Goal: Transaction & Acquisition: Purchase product/service

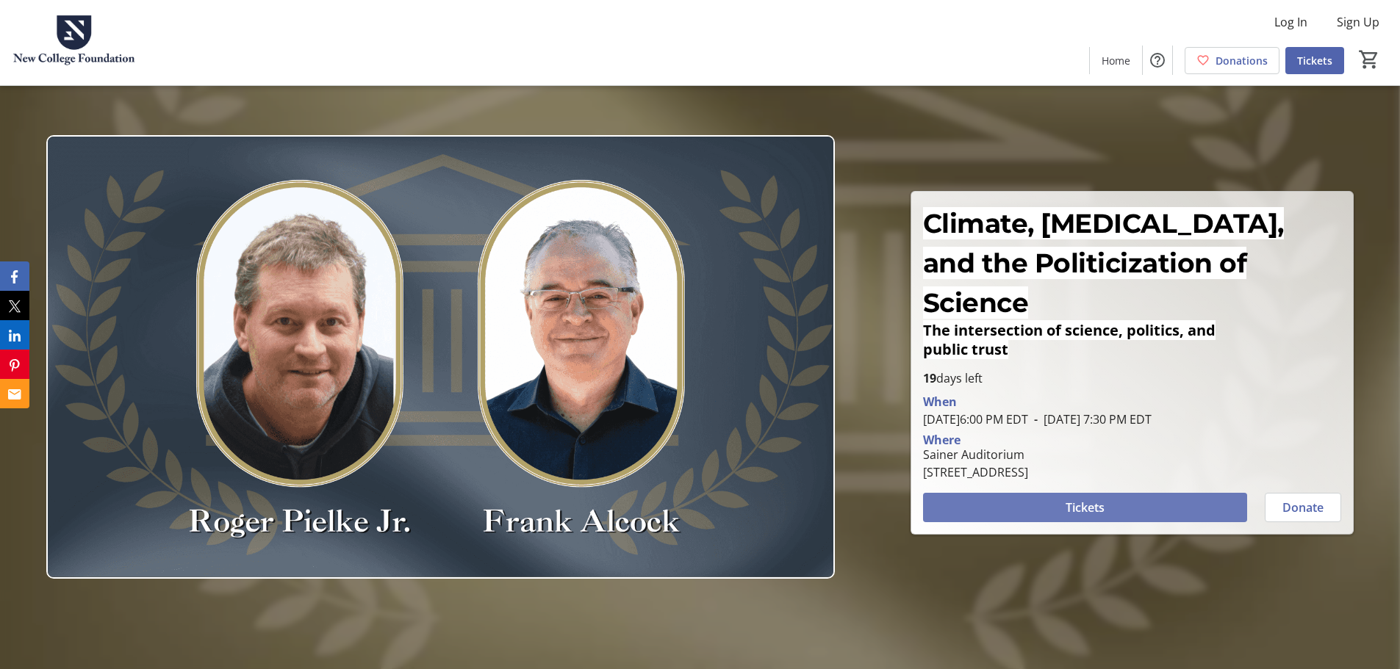
click at [1106, 490] on span at bounding box center [1085, 507] width 324 height 35
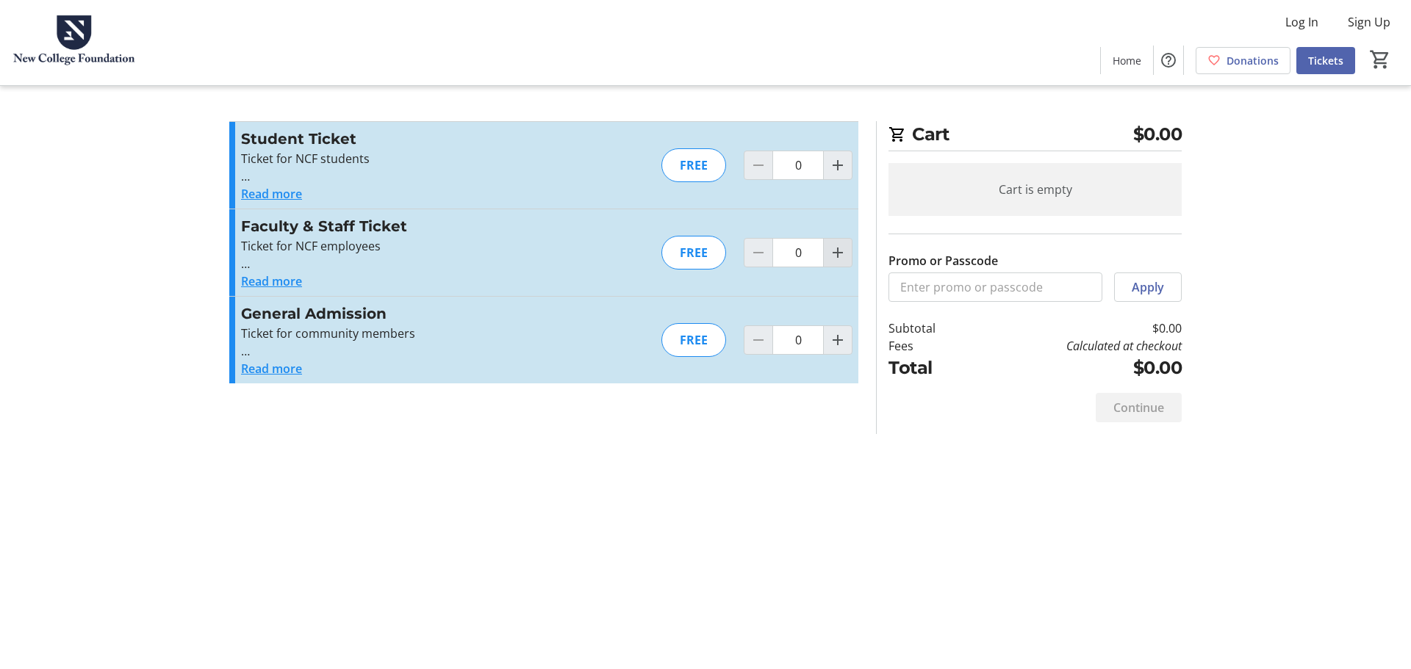
click at [839, 253] on mat-icon "Increment by one" at bounding box center [838, 253] width 18 height 18
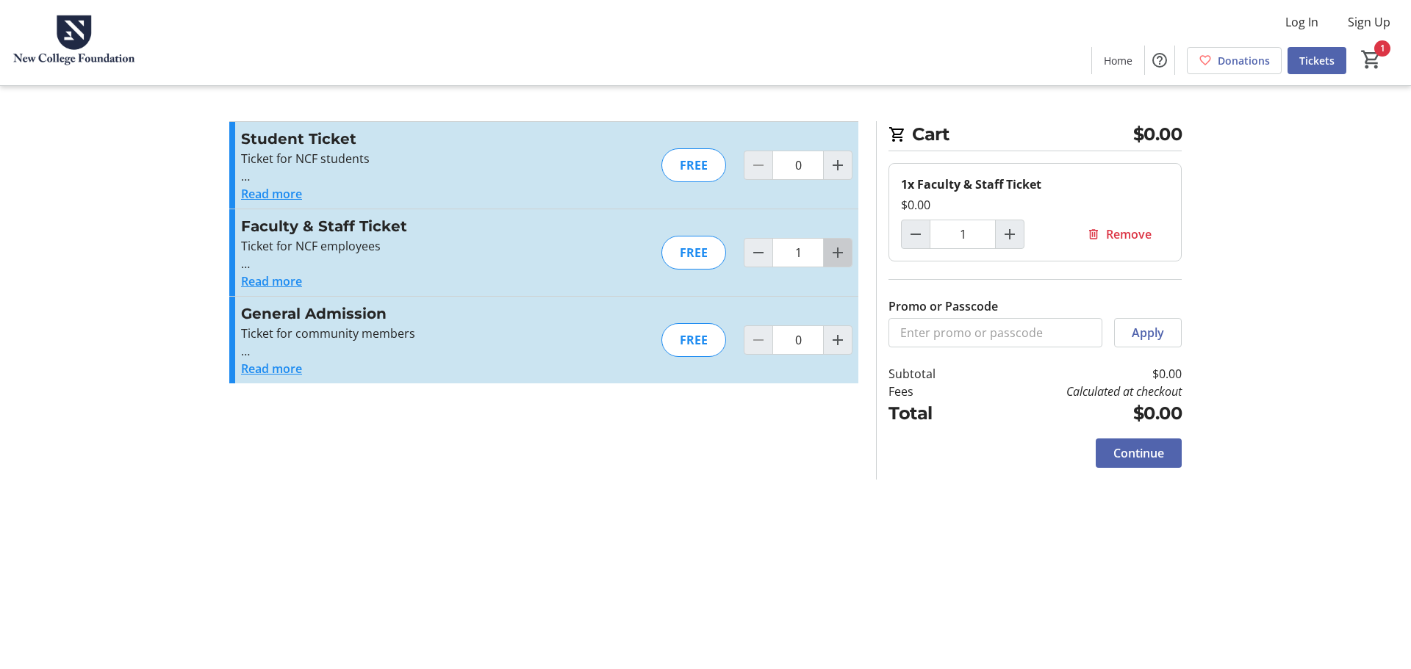
click at [838, 253] on mat-icon "Increment by one" at bounding box center [838, 253] width 18 height 18
type input "2"
click at [1131, 458] on span "Continue" at bounding box center [1138, 454] width 51 height 18
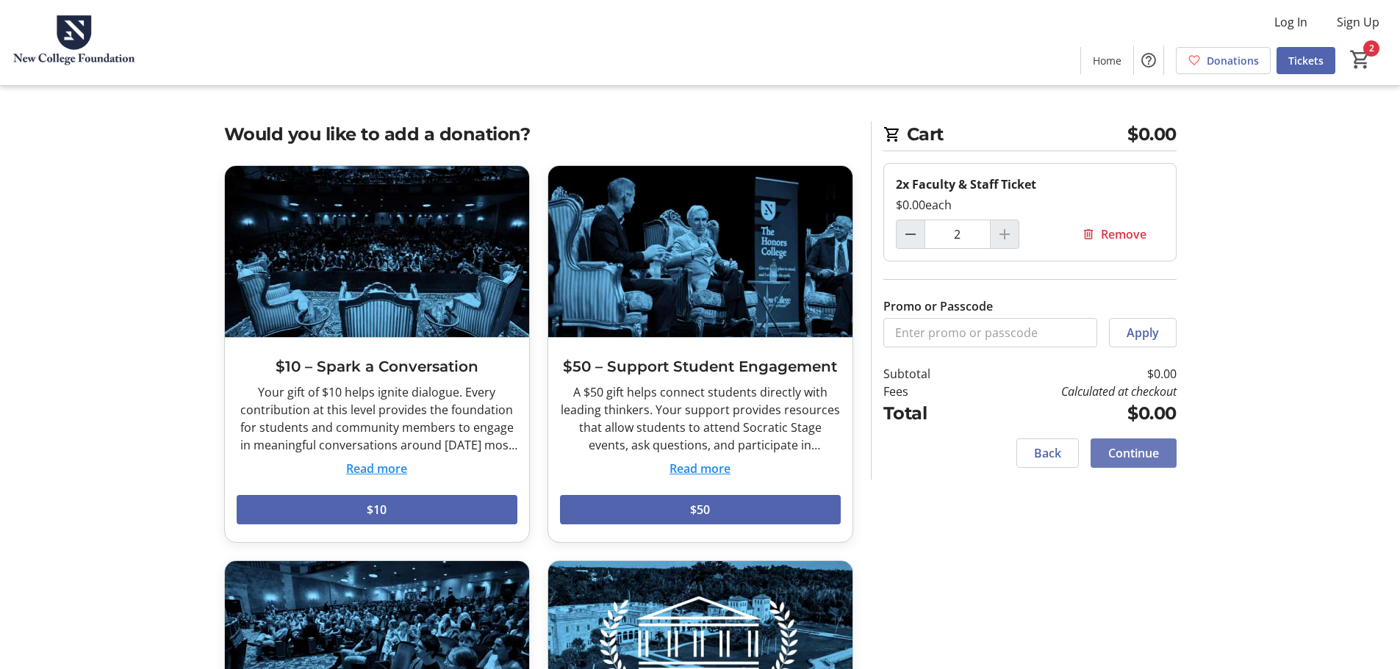
click at [1146, 456] on span "Continue" at bounding box center [1133, 454] width 51 height 18
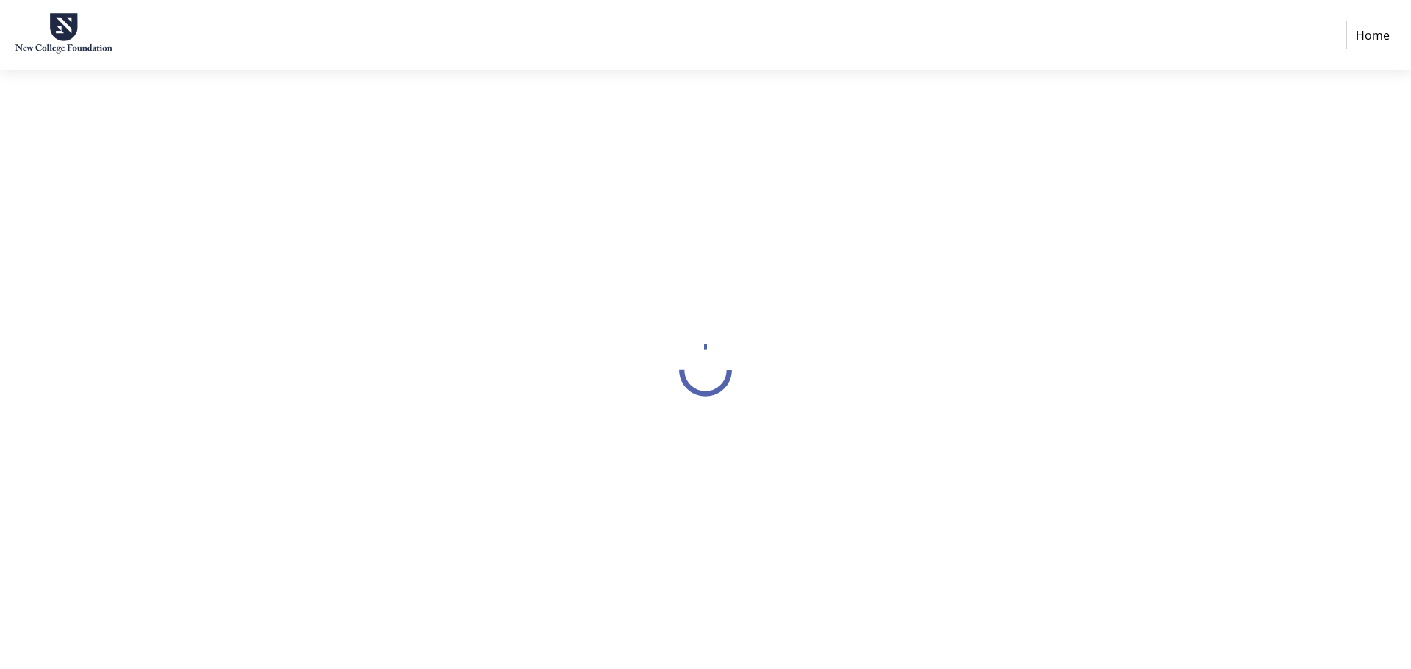
select select "US"
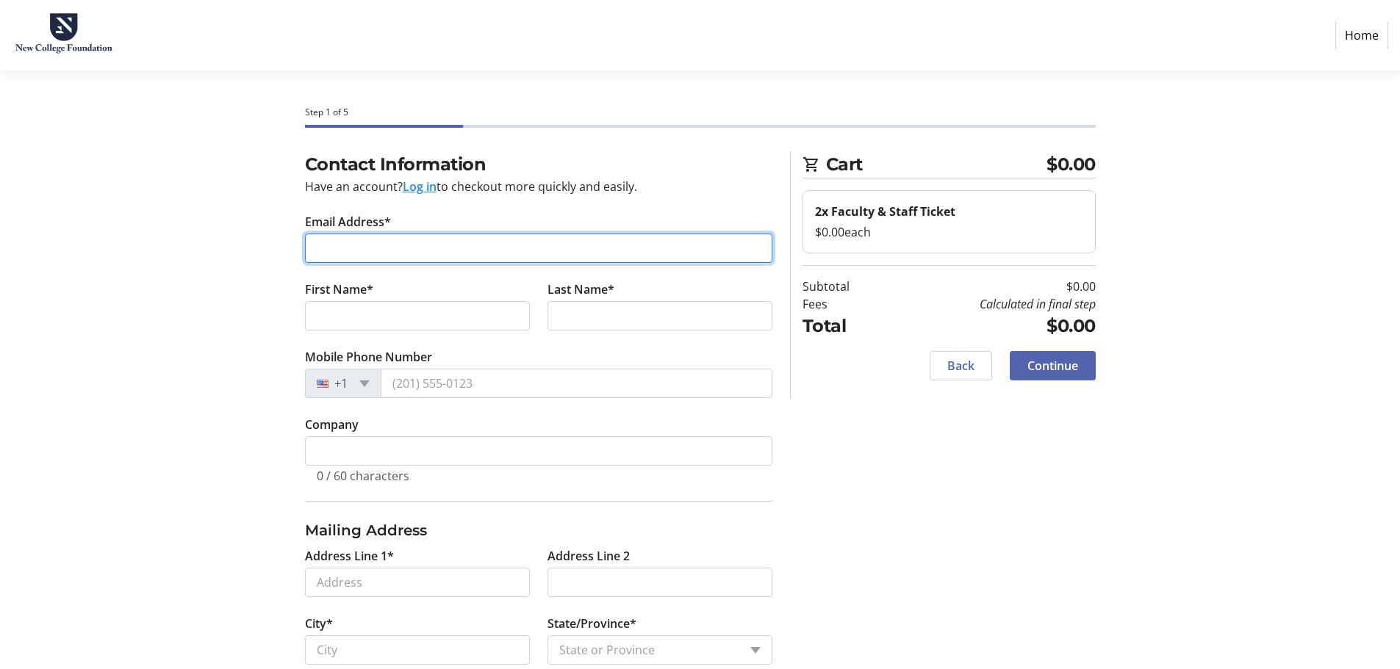
click at [363, 246] on input "Email Address*" at bounding box center [538, 248] width 467 height 29
type input "[EMAIL_ADDRESS][DOMAIN_NAME]"
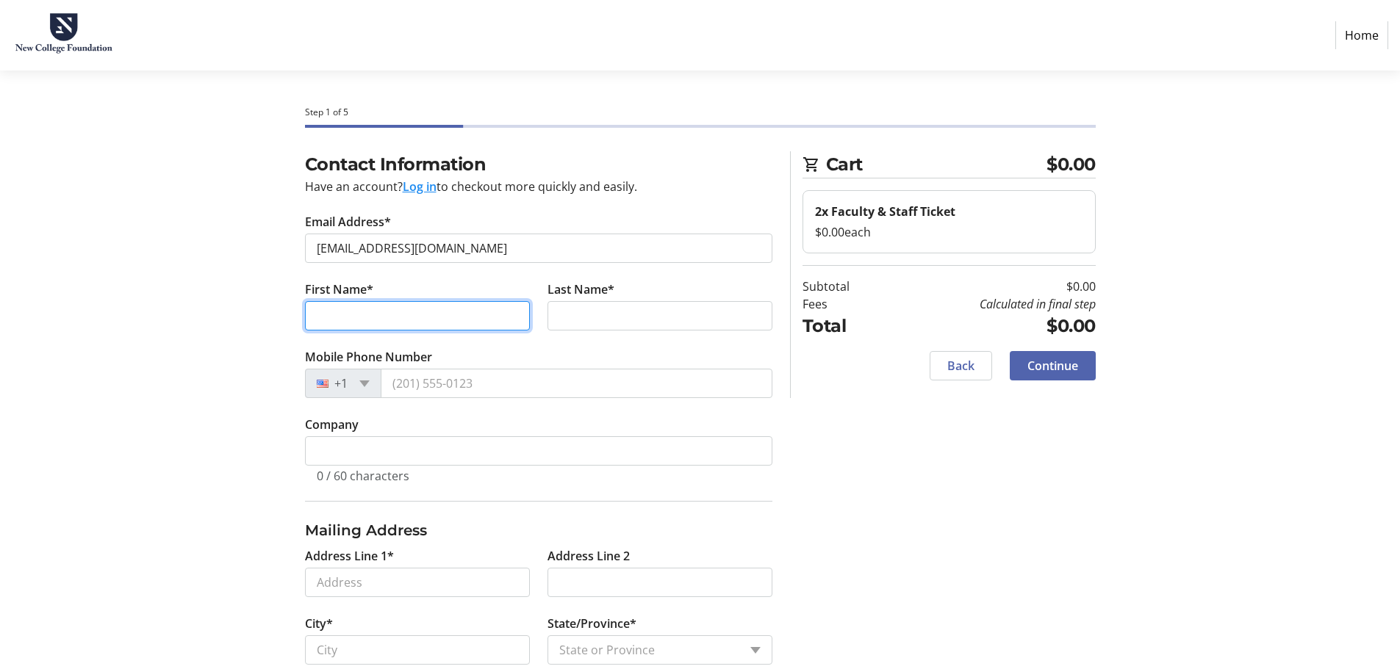
click at [317, 309] on input "First Name*" at bounding box center [417, 315] width 225 height 29
type input "[PERSON_NAME]"
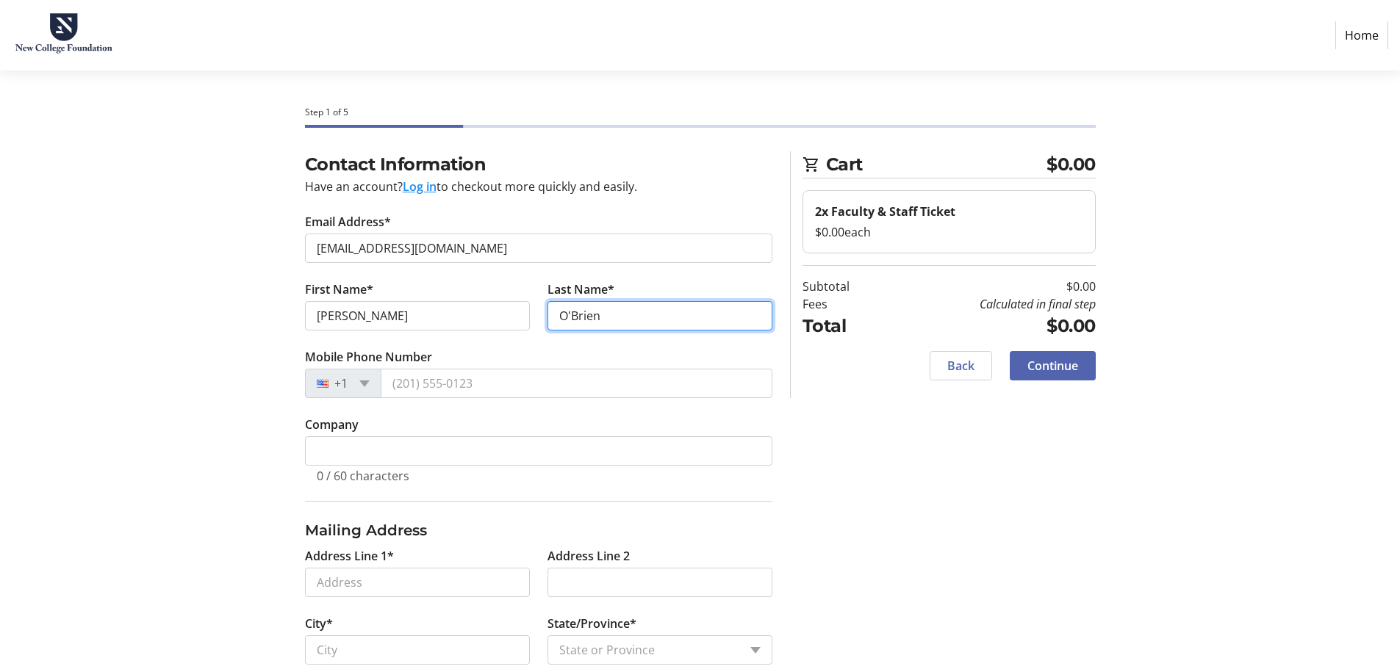
type input "O'Brien"
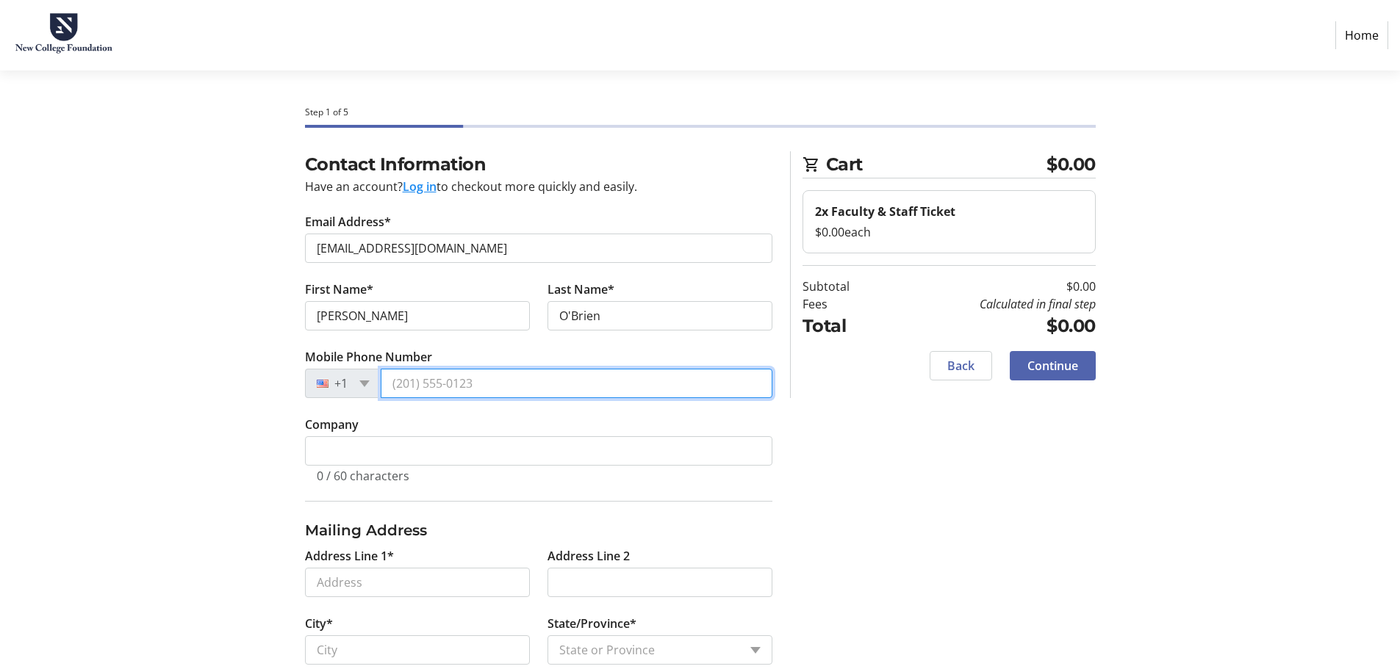
click at [421, 383] on input "Mobile Phone Number" at bounding box center [577, 383] width 392 height 29
type input "[PHONE_NUMBER]"
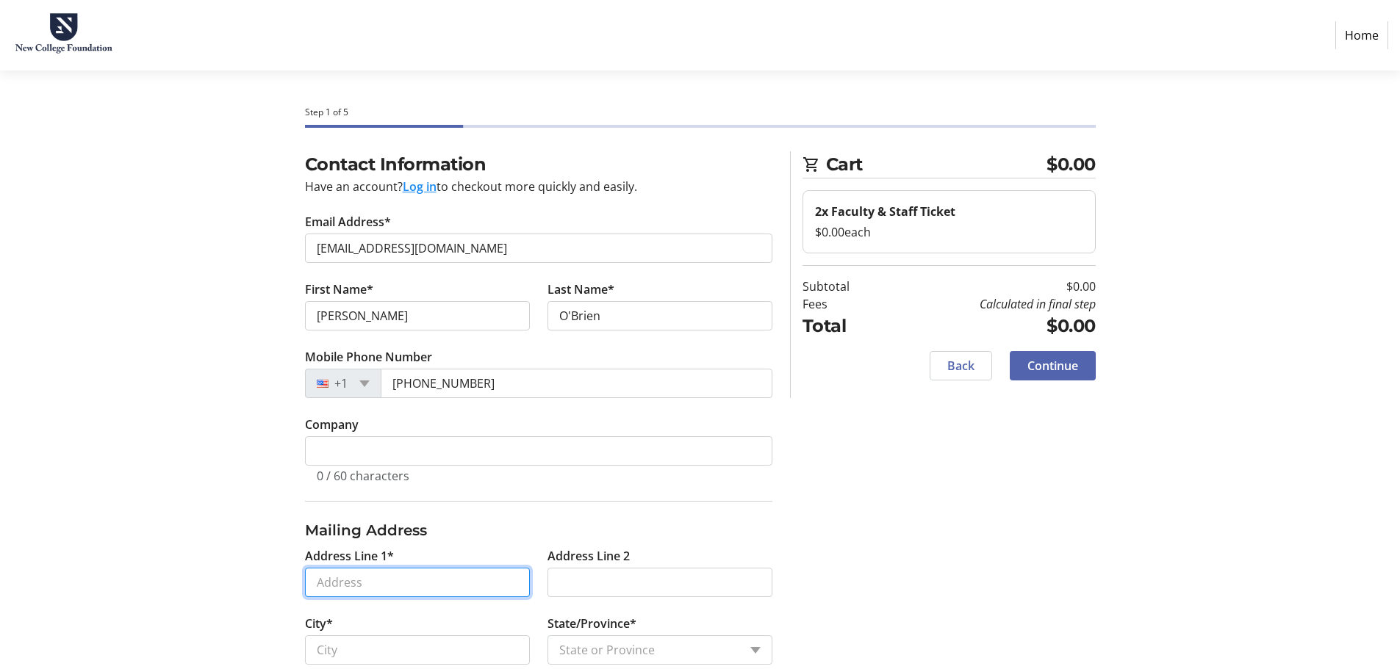
type input "[STREET_ADDRESS]"
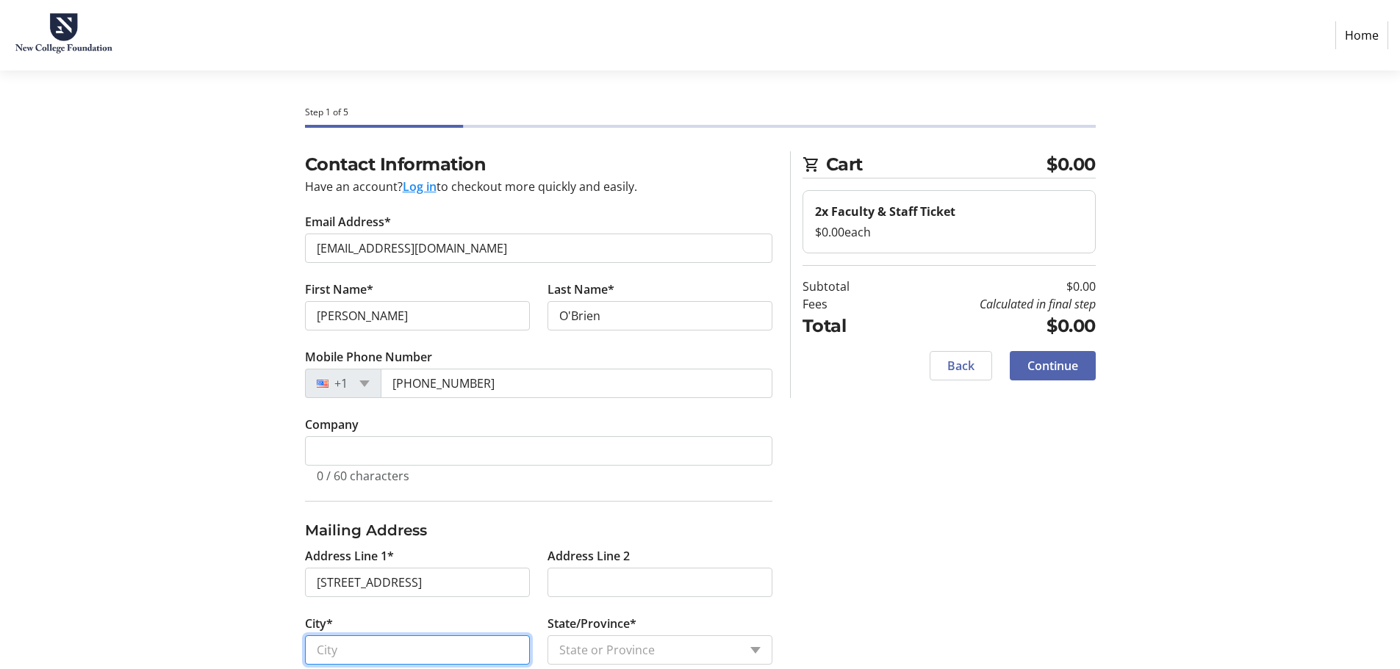
type input "[GEOGRAPHIC_DATA]"
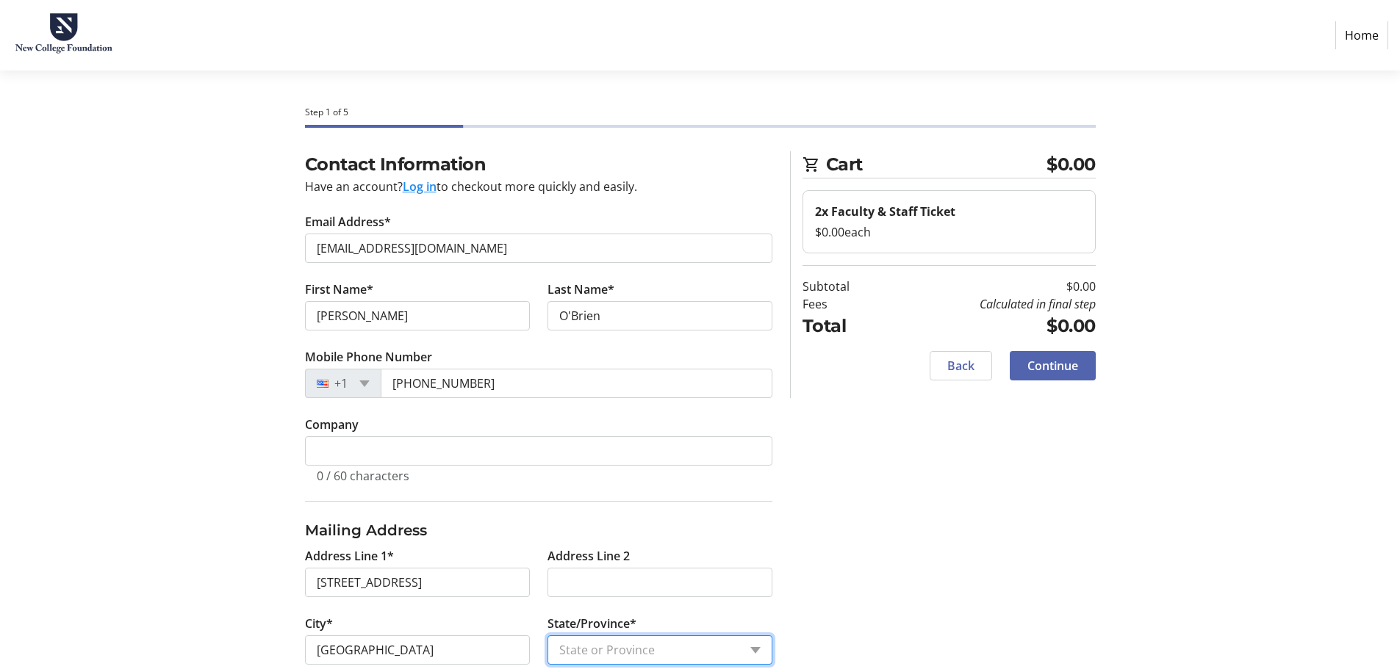
select select "FL"
type input "34243"
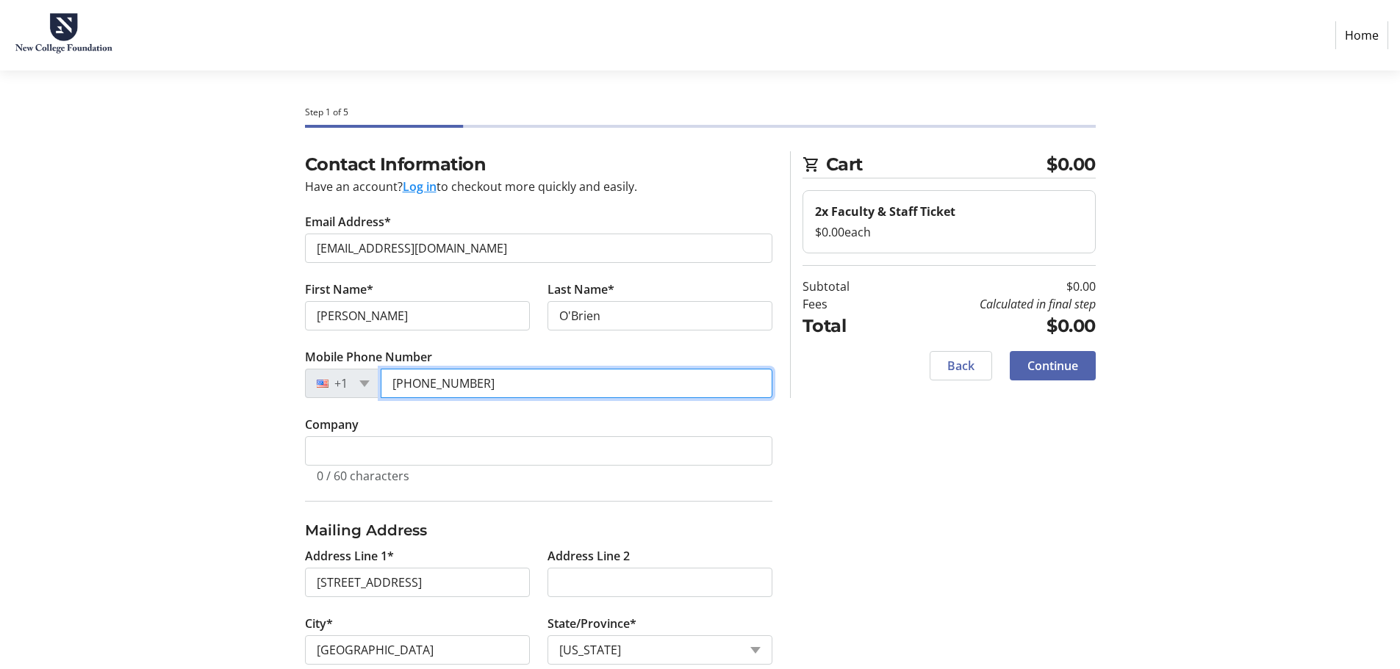
type input "[PHONE_NUMBER]"
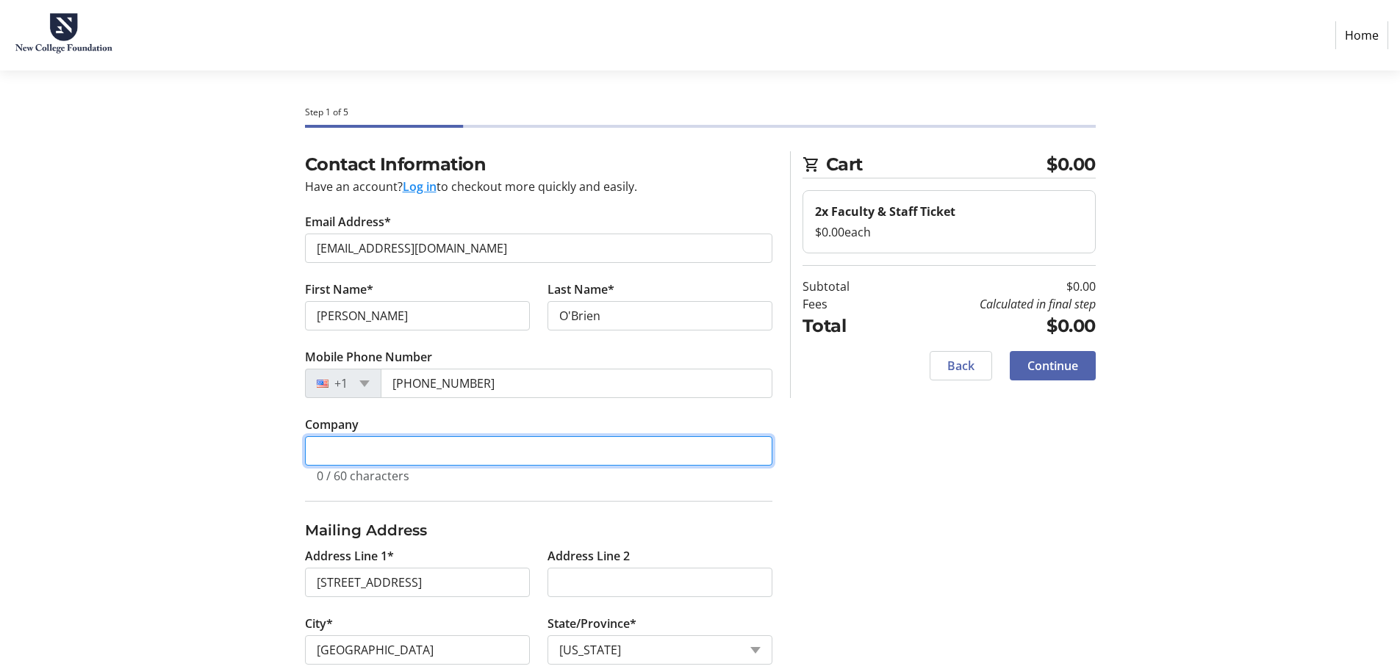
click at [428, 450] on input "Company" at bounding box center [538, 450] width 467 height 29
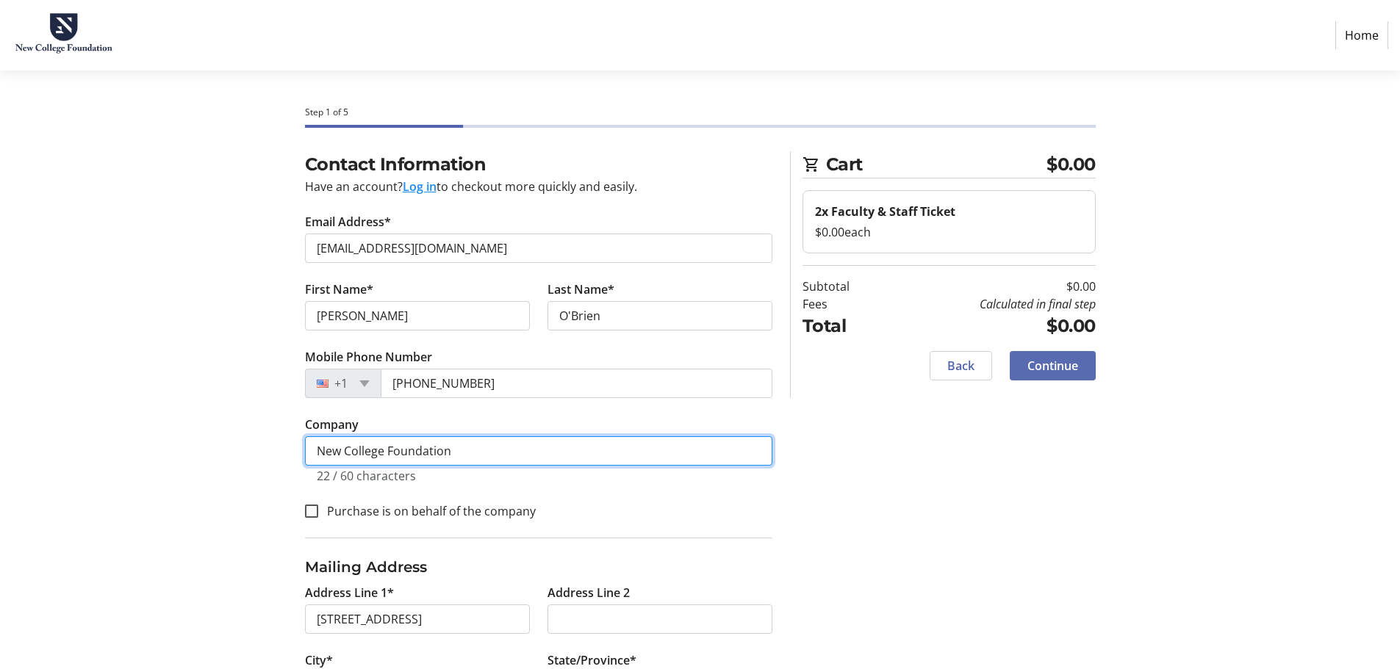
type input "New College Foundation"
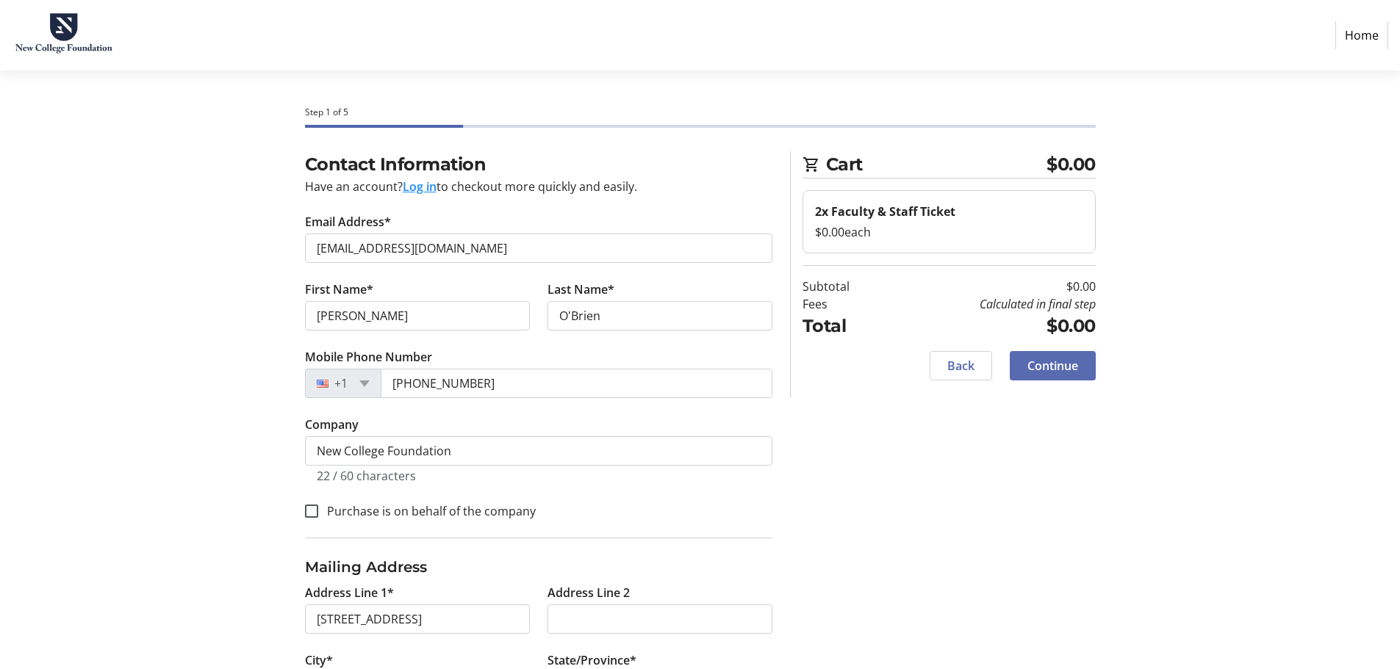
click at [1062, 366] on span "Continue" at bounding box center [1052, 366] width 51 height 18
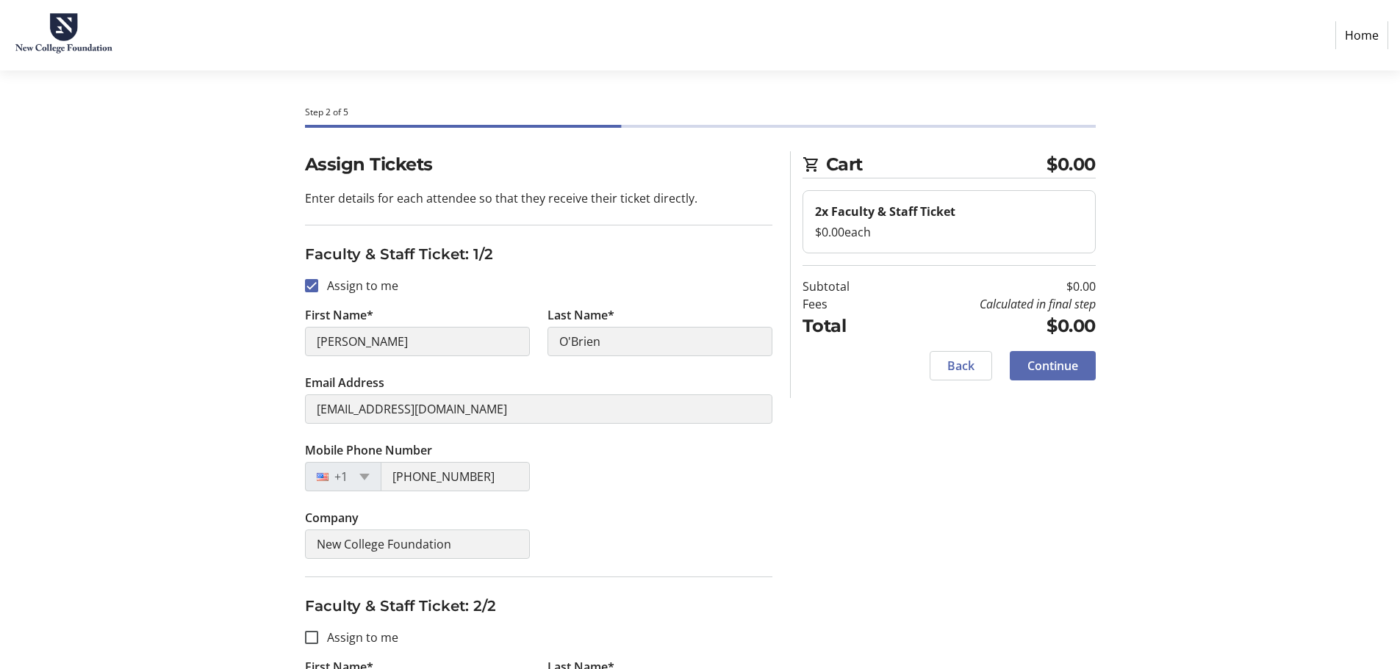
click at [1068, 367] on span "Continue" at bounding box center [1052, 366] width 51 height 18
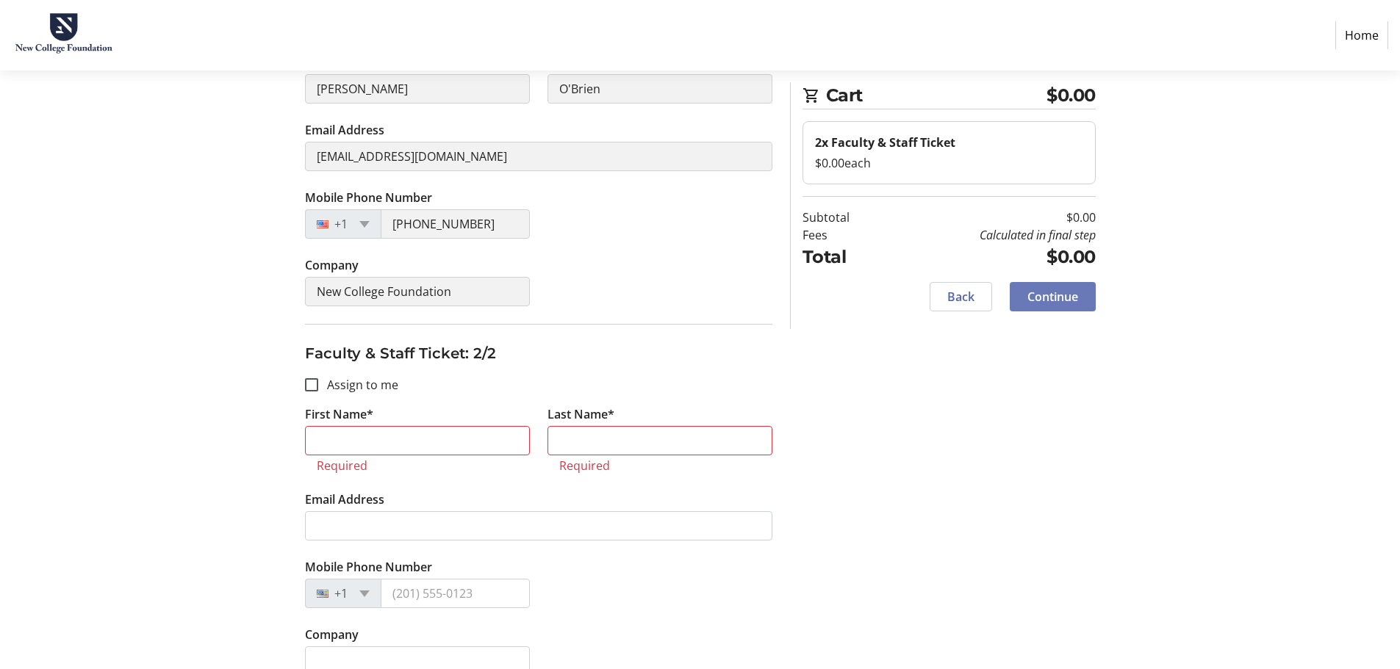
scroll to position [259, 0]
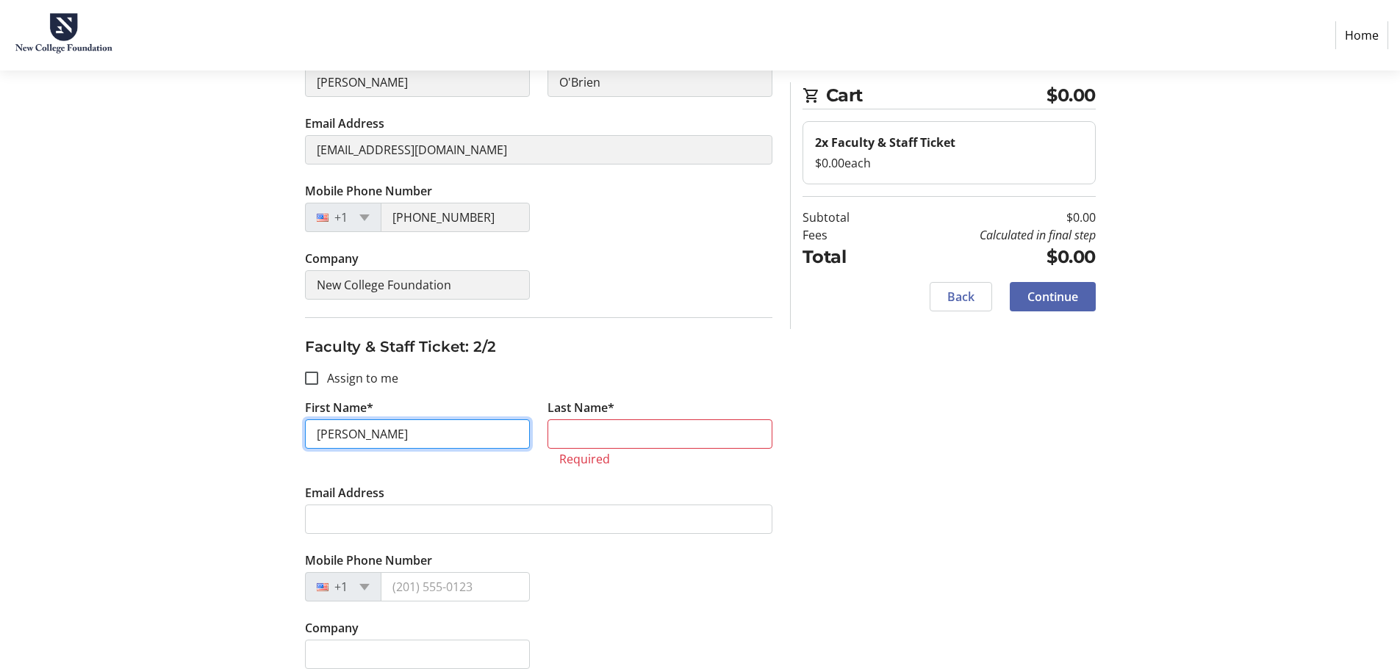
type input "[PERSON_NAME]"
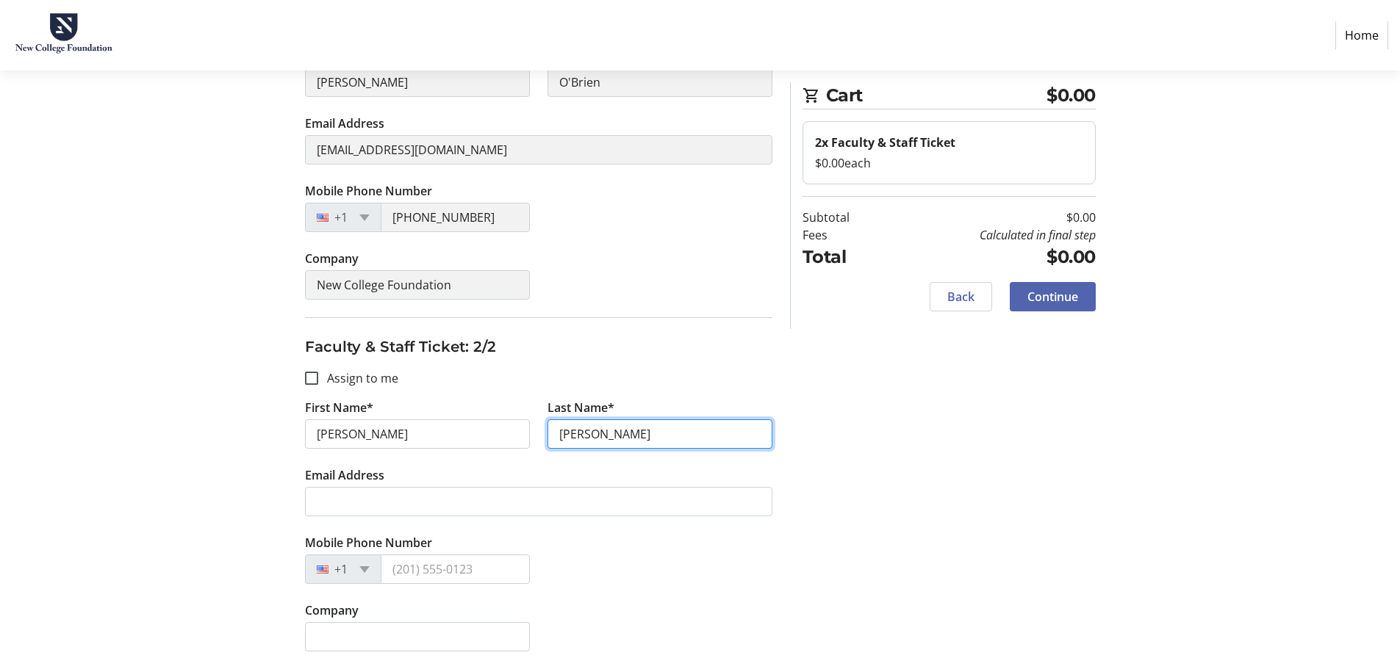
type input "[PERSON_NAME]"
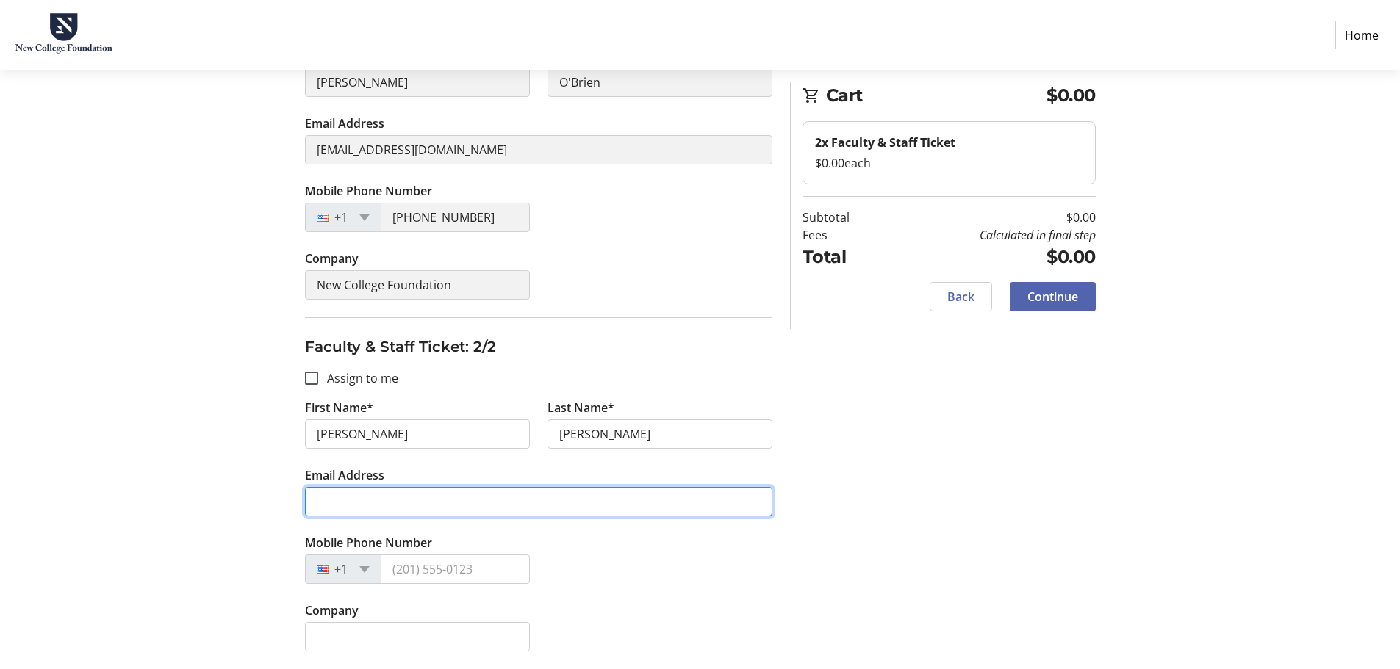
click at [325, 503] on input "Email Address" at bounding box center [538, 501] width 467 height 29
type input "[EMAIL_ADDRESS][DOMAIN_NAME]"
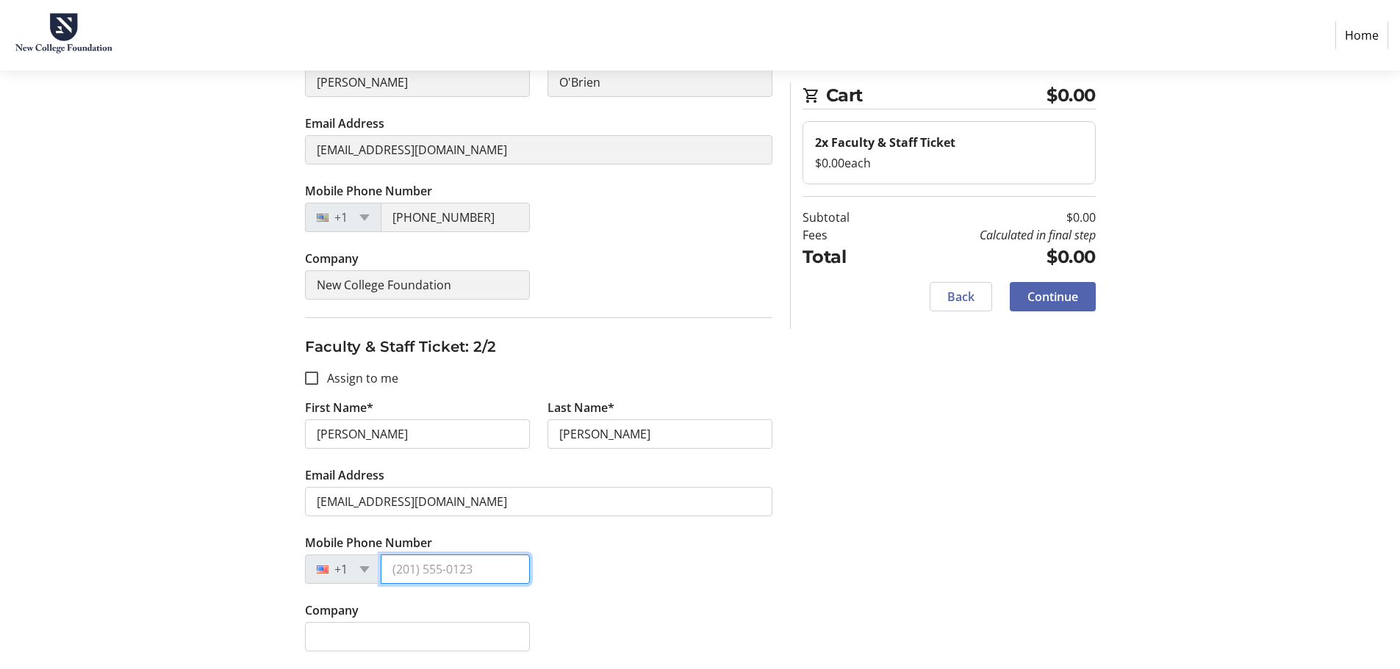
type input "[PHONE_NUMBER]"
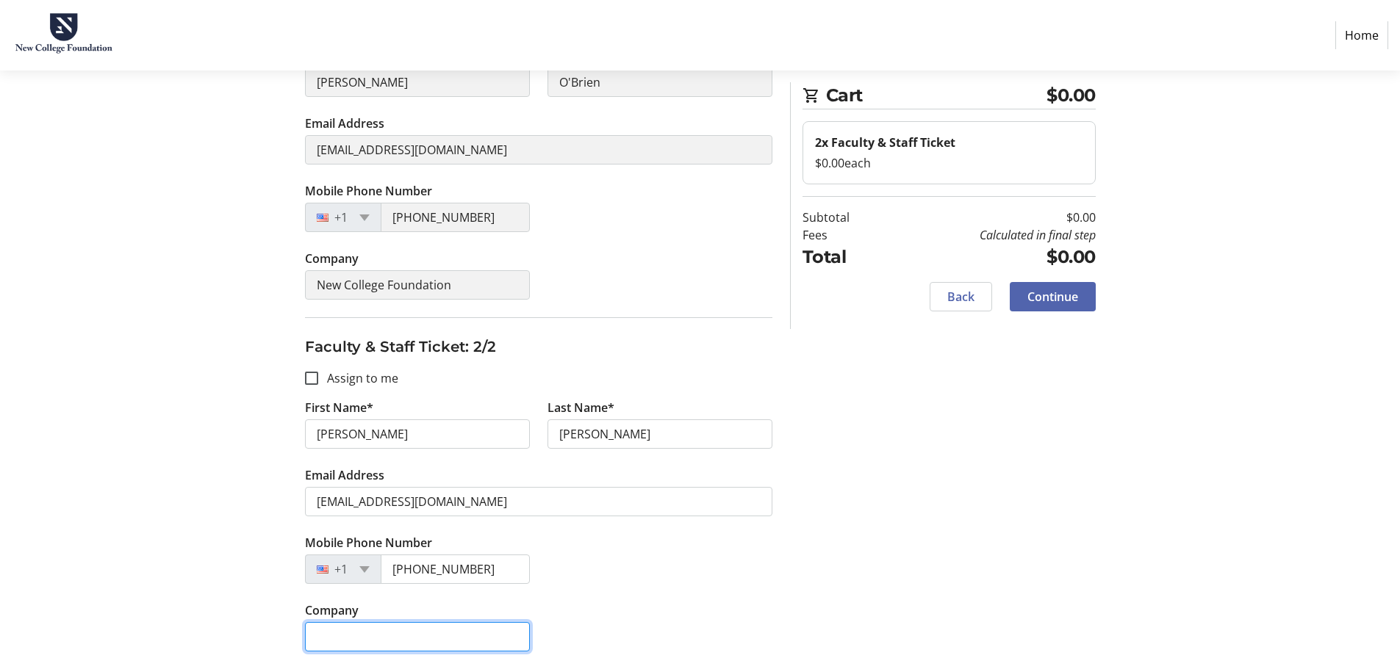
type input "New College Foundation"
click at [1067, 299] on span "Continue" at bounding box center [1052, 297] width 51 height 18
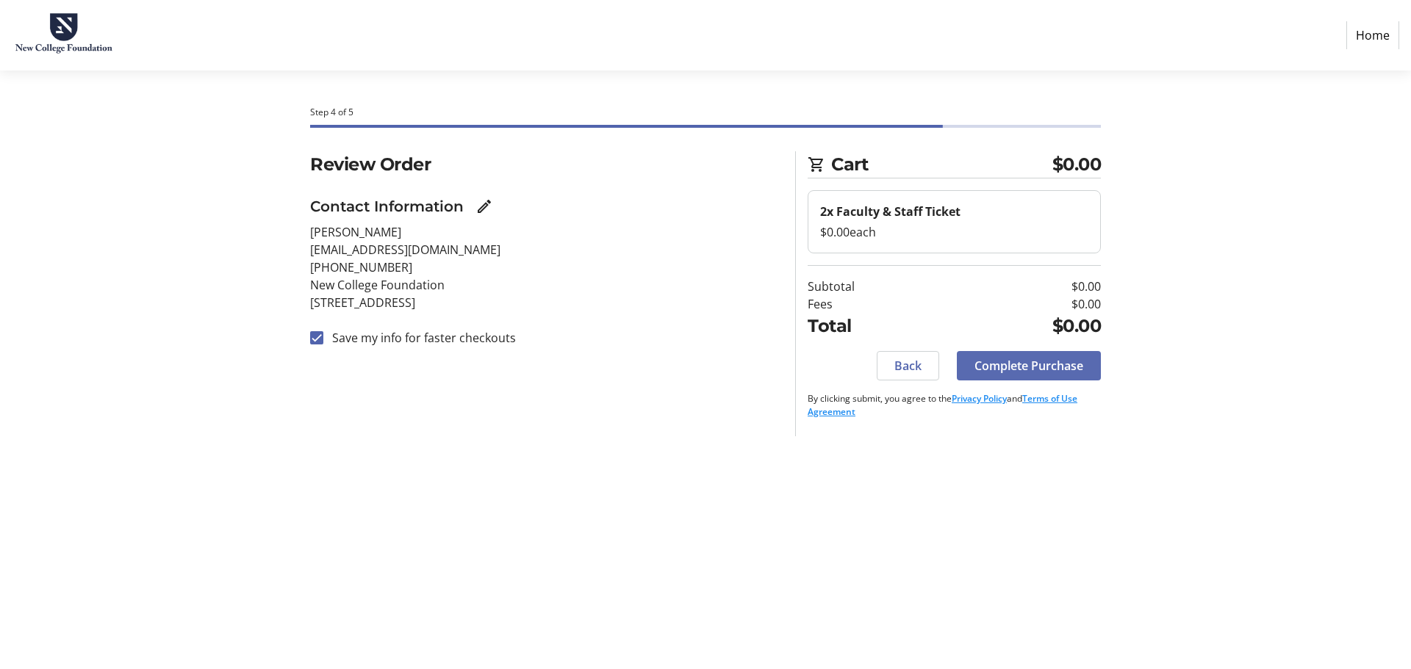
click at [1051, 364] on span "Complete Purchase" at bounding box center [1028, 366] width 109 height 18
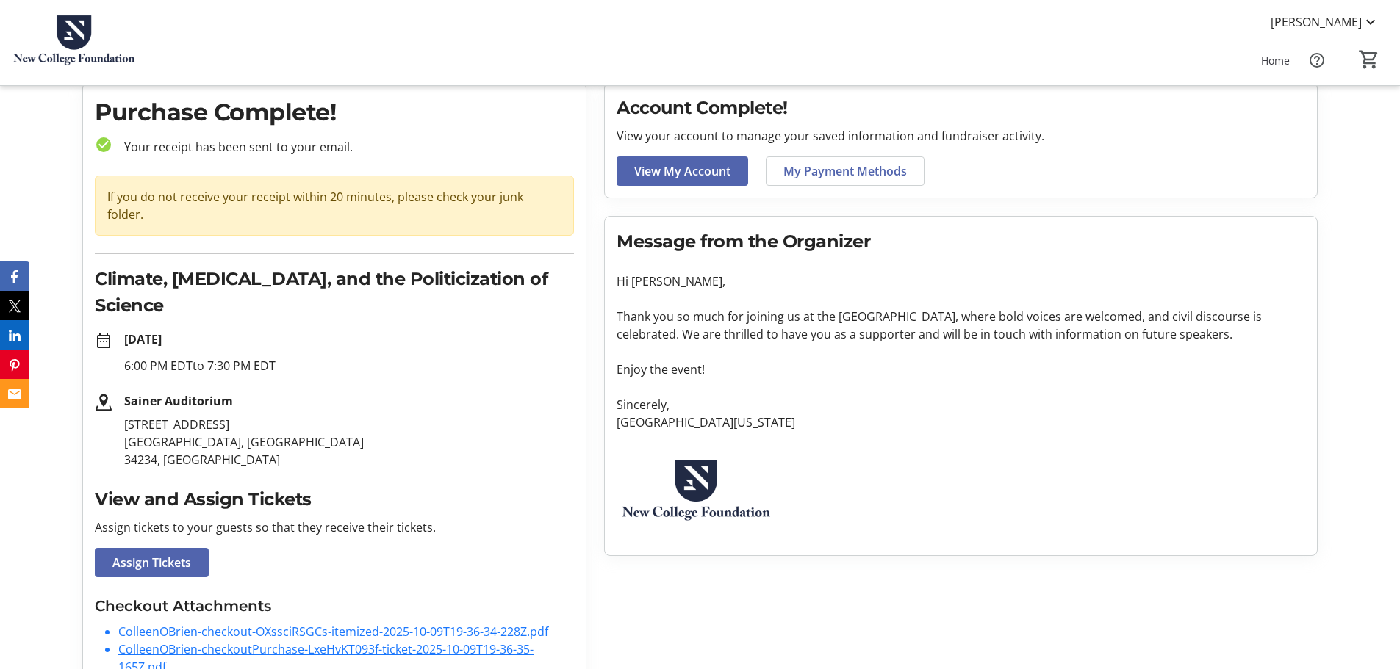
scroll to position [85, 0]
